Goal: Communication & Community: Answer question/provide support

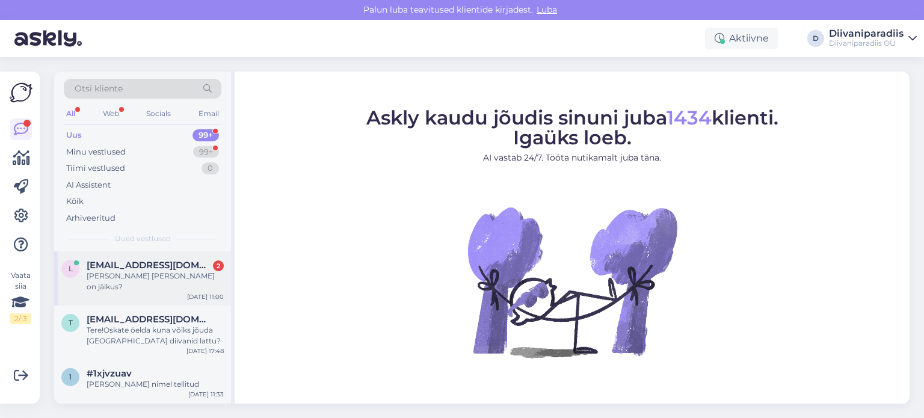
click at [152, 281] on div "[PERSON_NAME] [PERSON_NAME] on jäikus?" at bounding box center [155, 282] width 137 height 22
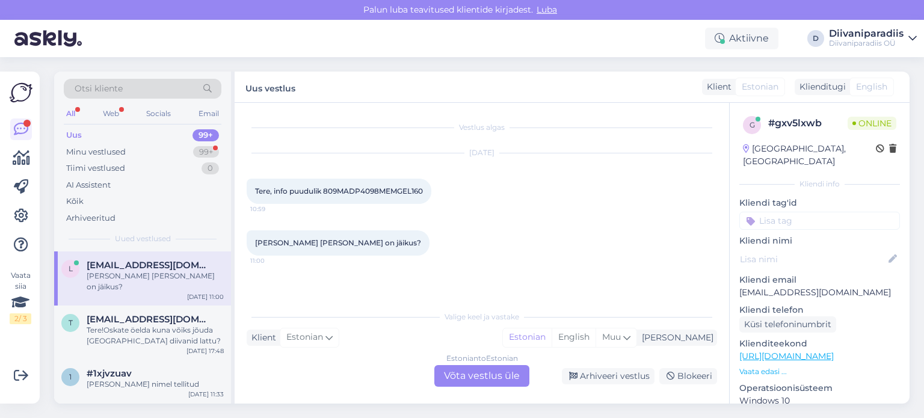
click at [493, 380] on div "Estonian to Estonian Võta vestlus üle" at bounding box center [481, 376] width 95 height 22
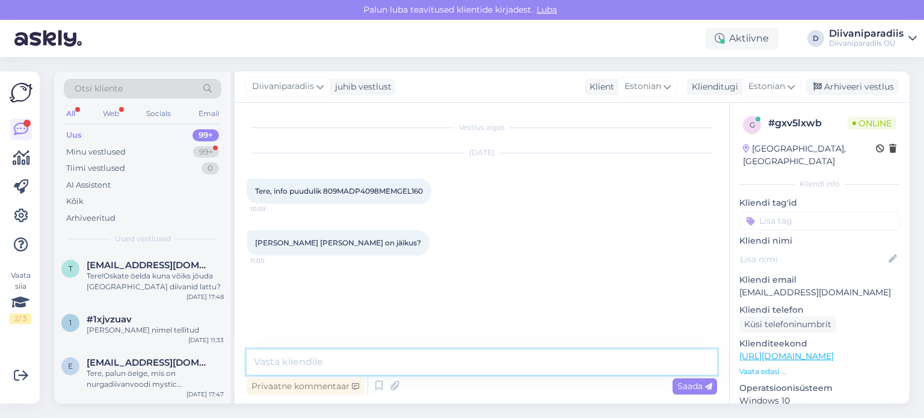
click at [446, 360] on textarea at bounding box center [482, 361] width 470 height 25
type textarea "t"
type textarea "Tere! Madratsi kõrgus on 24cm, madrats on keskmise pehmusega."
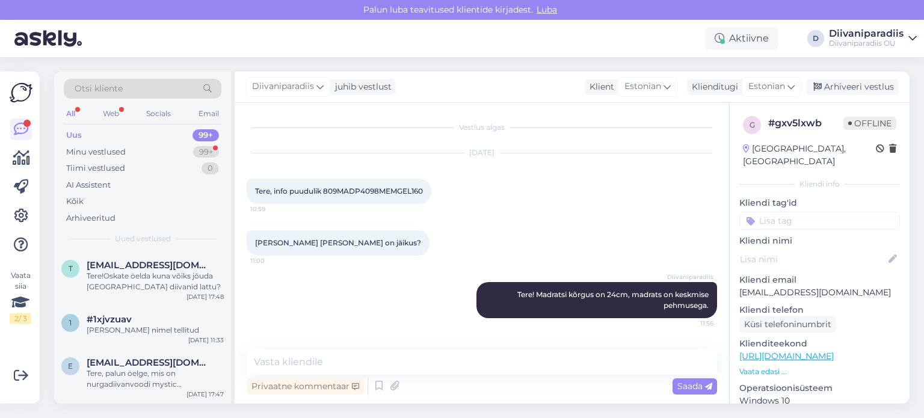
click at [798, 286] on p "[EMAIL_ADDRESS][DOMAIN_NAME]" at bounding box center [819, 292] width 161 height 13
copy p "[EMAIL_ADDRESS][DOMAIN_NAME]"
click at [546, 293] on span "Tere! Madratsi kõrgus on 24cm, madrats on keskmise pehmusega." at bounding box center [613, 300] width 193 height 20
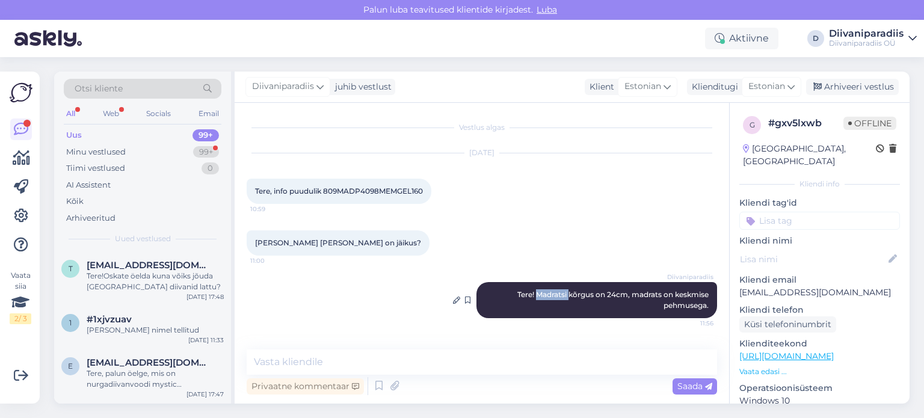
click at [546, 293] on span "Tere! Madratsi kõrgus on 24cm, madrats on keskmise pehmusega." at bounding box center [613, 300] width 193 height 20
copy div "Tere! Madratsi kõrgus on 24cm, madrats on keskmise pehmusega. 11:56"
